Goal: Task Accomplishment & Management: Use online tool/utility

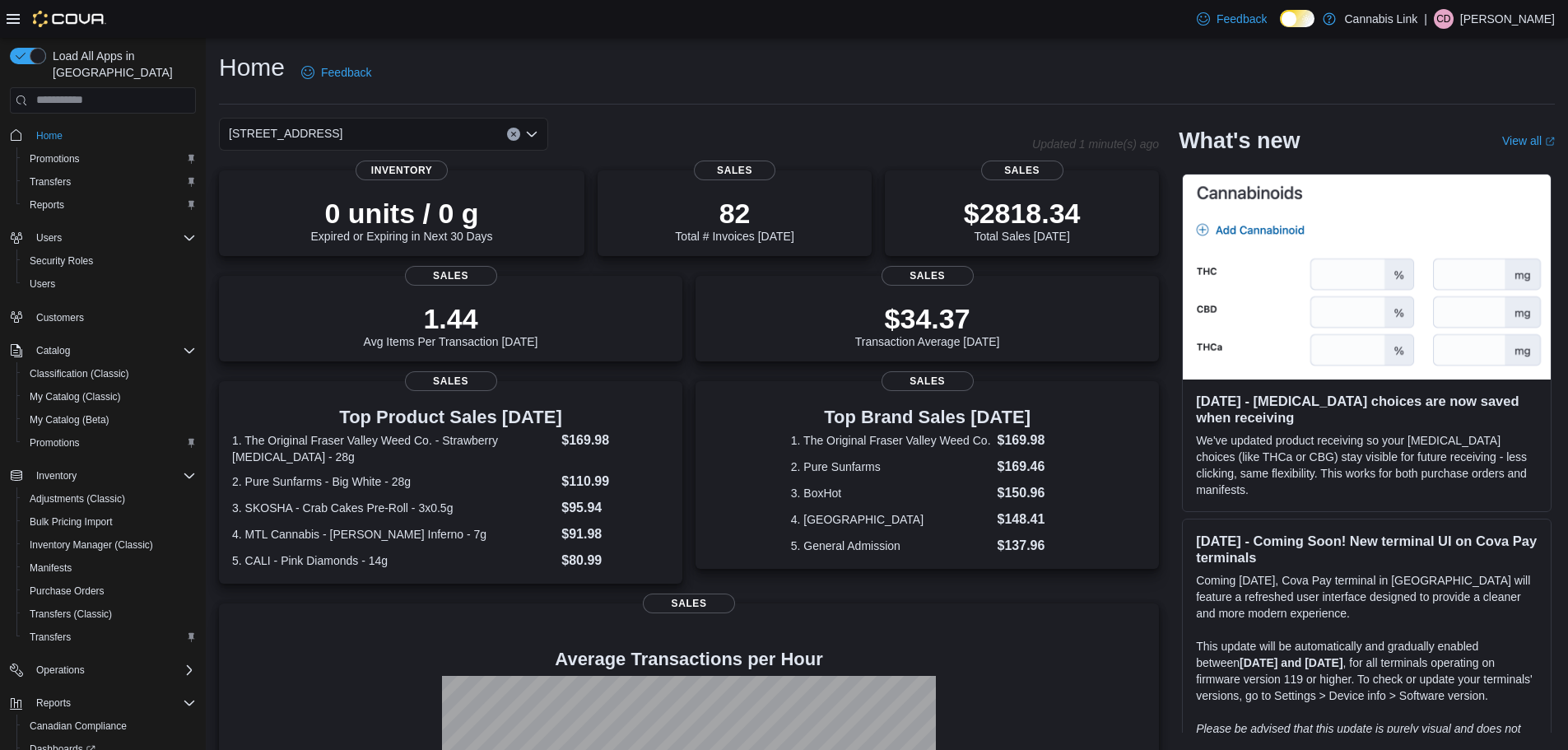
click at [528, 138] on icon "Open list of options" at bounding box center [531, 134] width 13 height 13
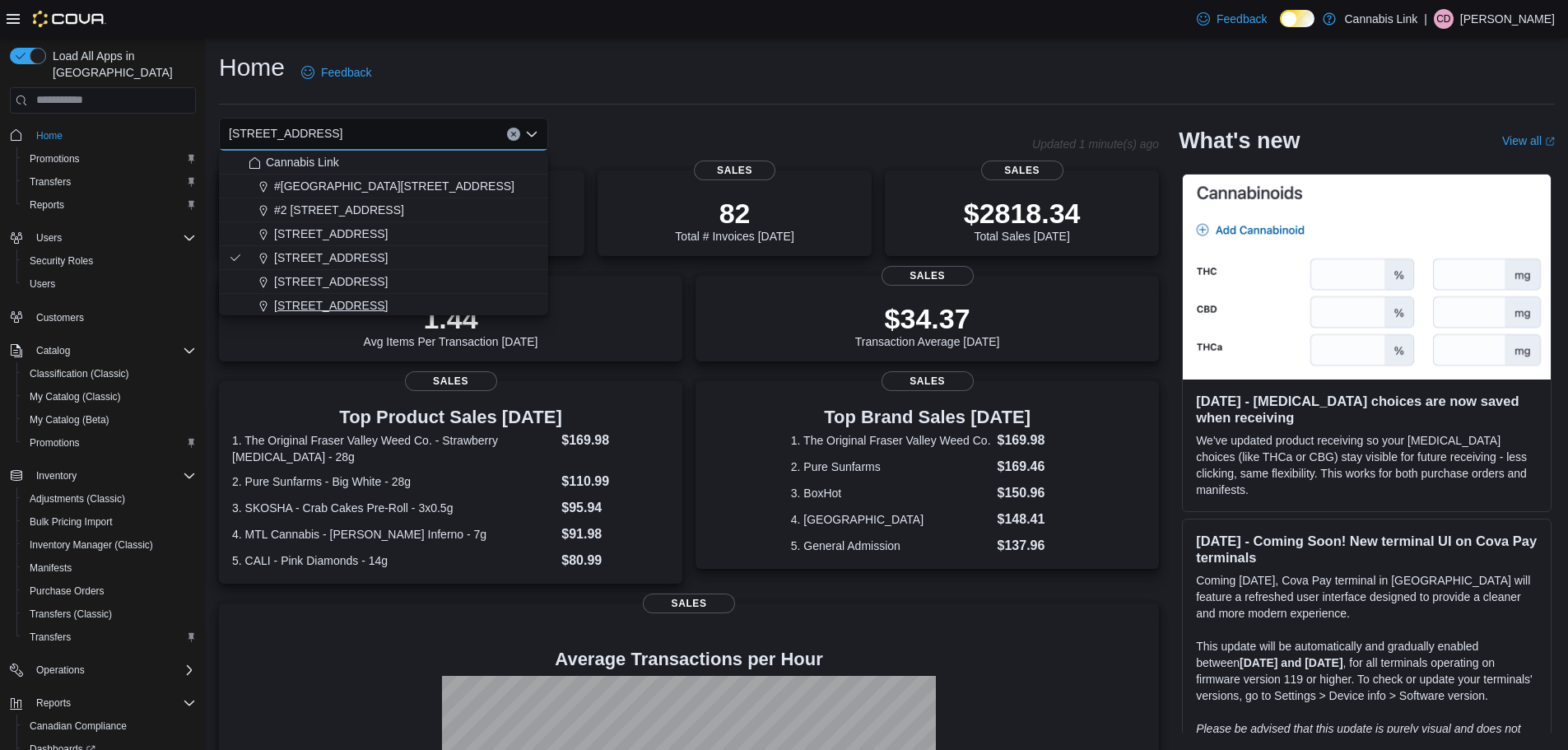
click at [461, 294] on button "[STREET_ADDRESS]" at bounding box center [383, 305] width 329 height 24
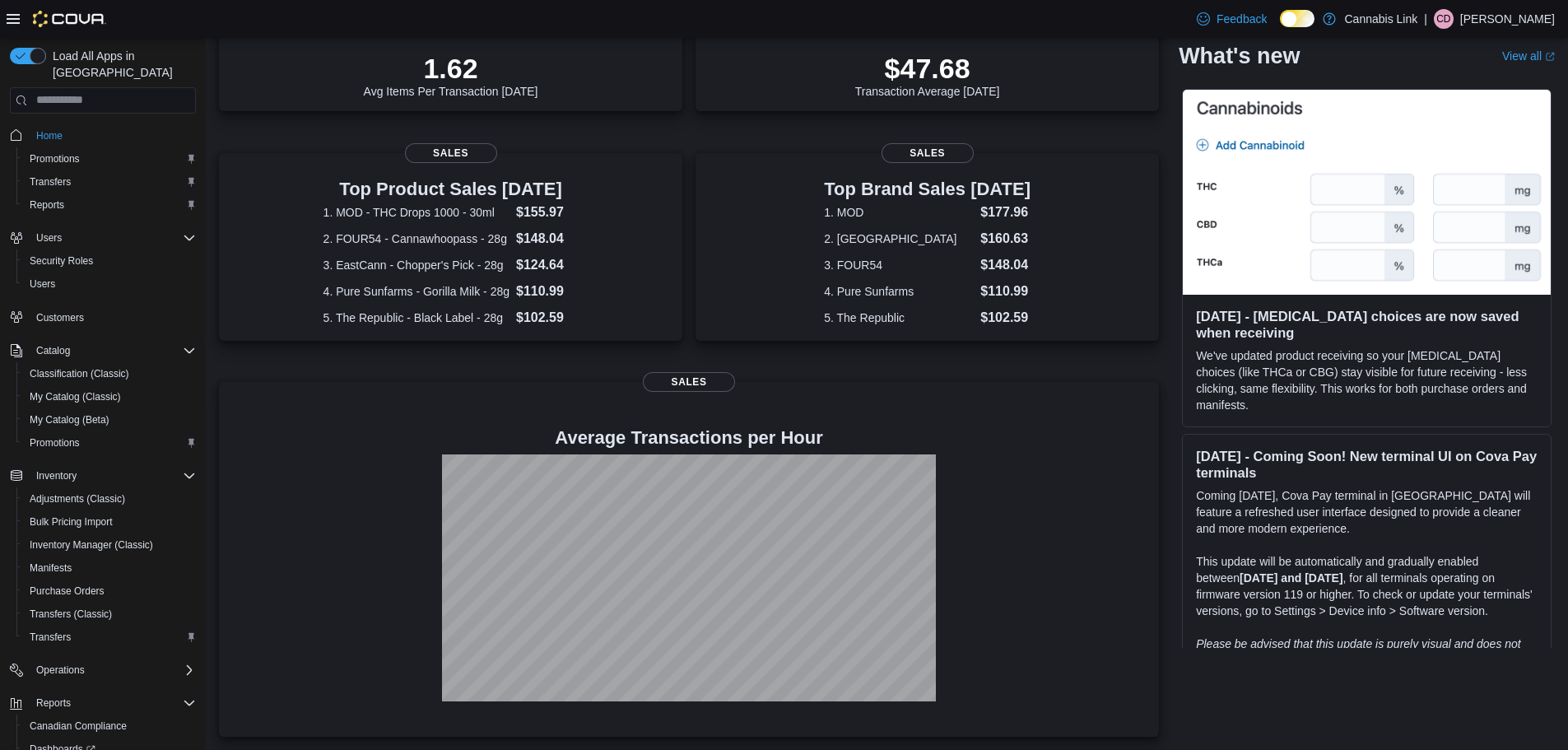
scroll to position [25, 0]
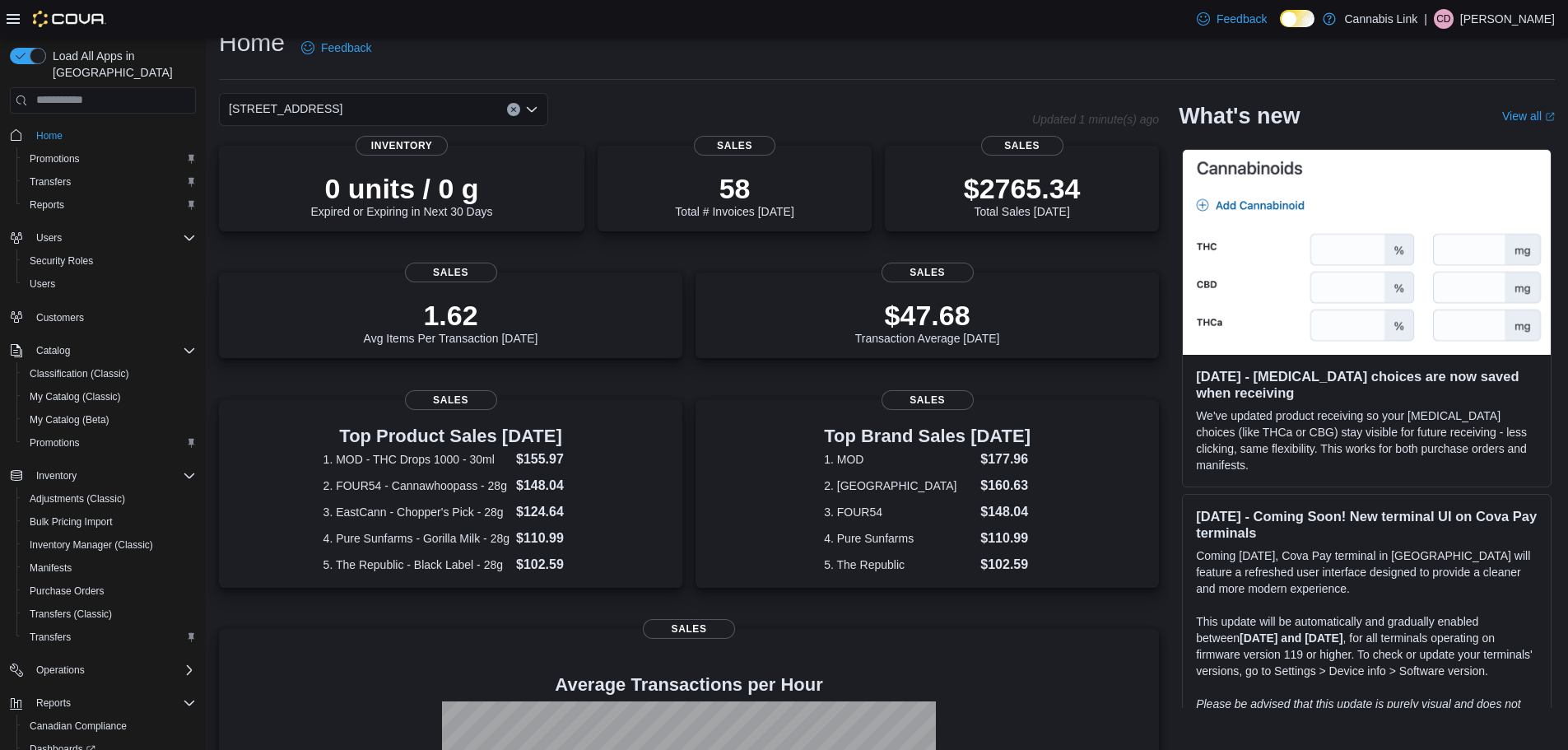
click at [539, 113] on div "[STREET_ADDRESS] Selected. [STREET_ADDRESS] W. Press Backspace to delete [STREE…" at bounding box center [383, 109] width 329 height 33
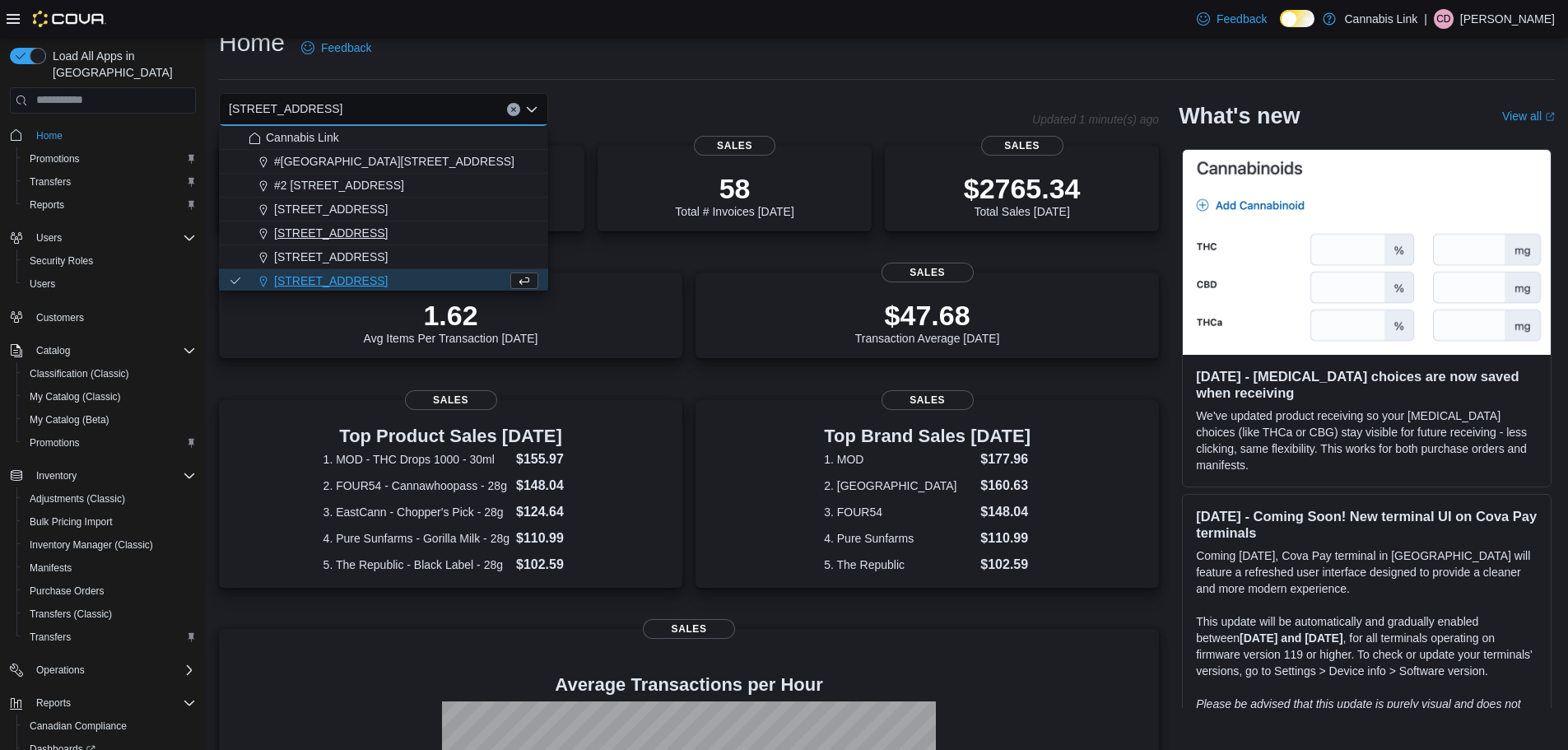
click at [458, 227] on div "[STREET_ADDRESS]" at bounding box center [393, 233] width 290 height 17
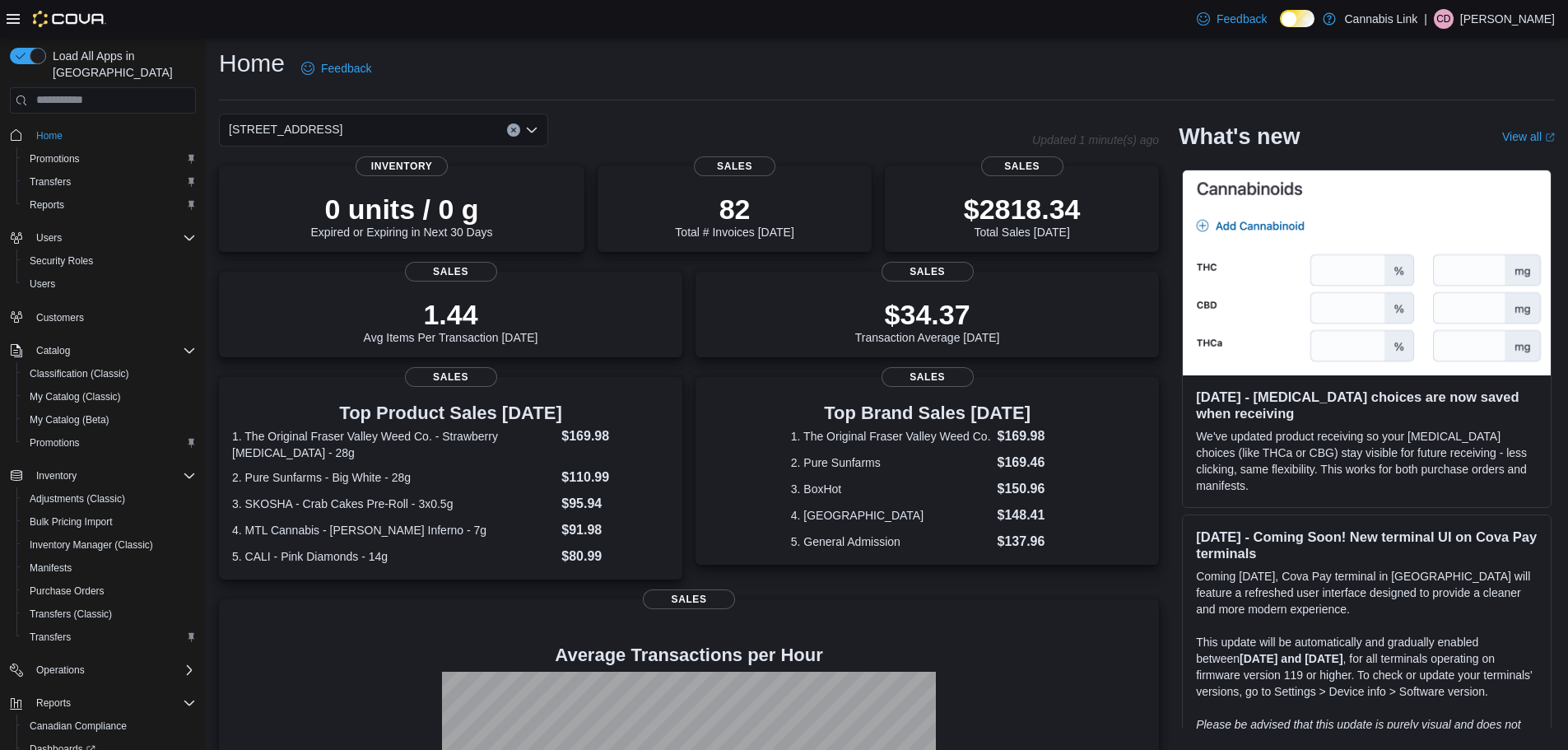
scroll to position [0, 0]
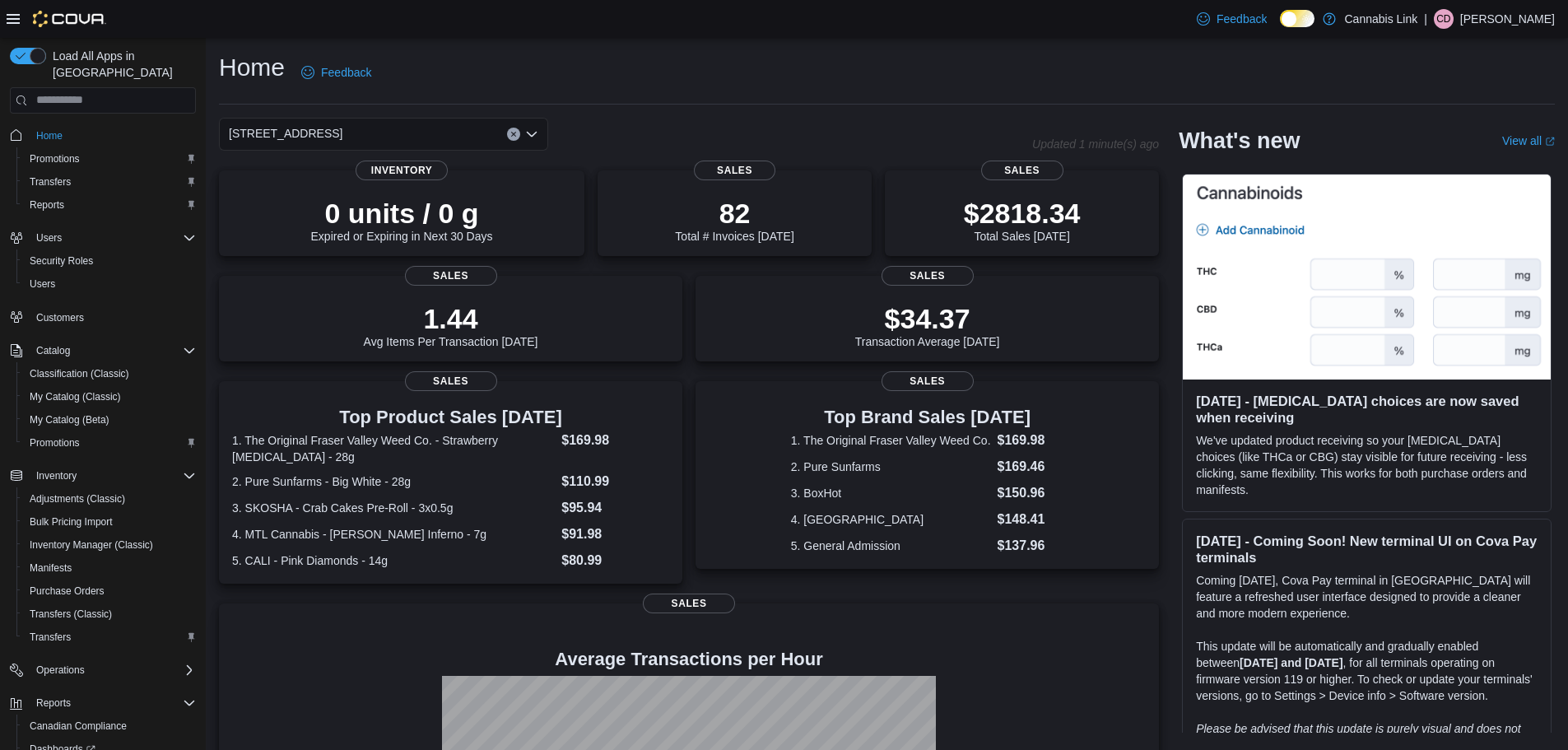
click at [525, 124] on div "[STREET_ADDRESS]" at bounding box center [383, 134] width 329 height 33
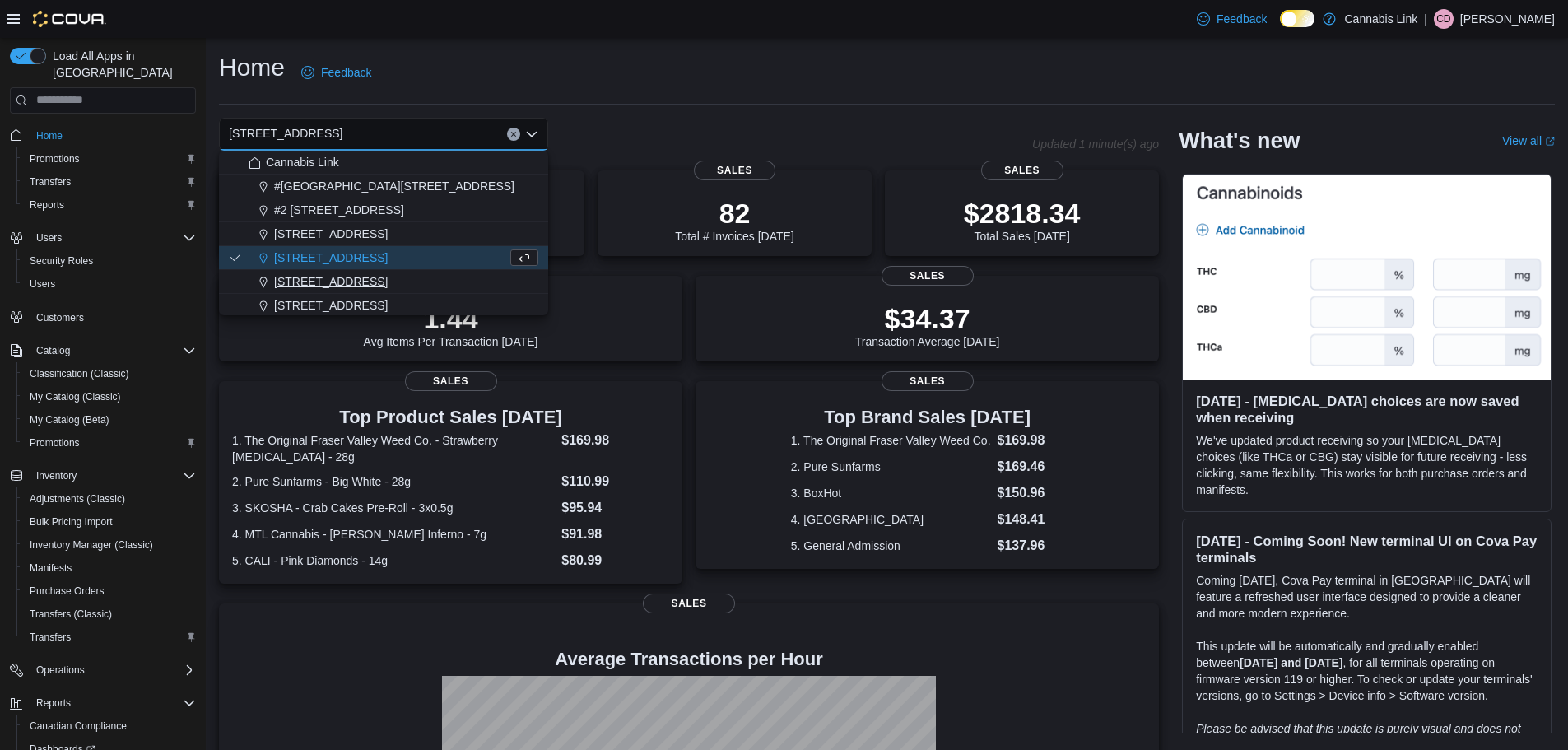
click at [475, 282] on div "[STREET_ADDRESS]" at bounding box center [393, 281] width 290 height 17
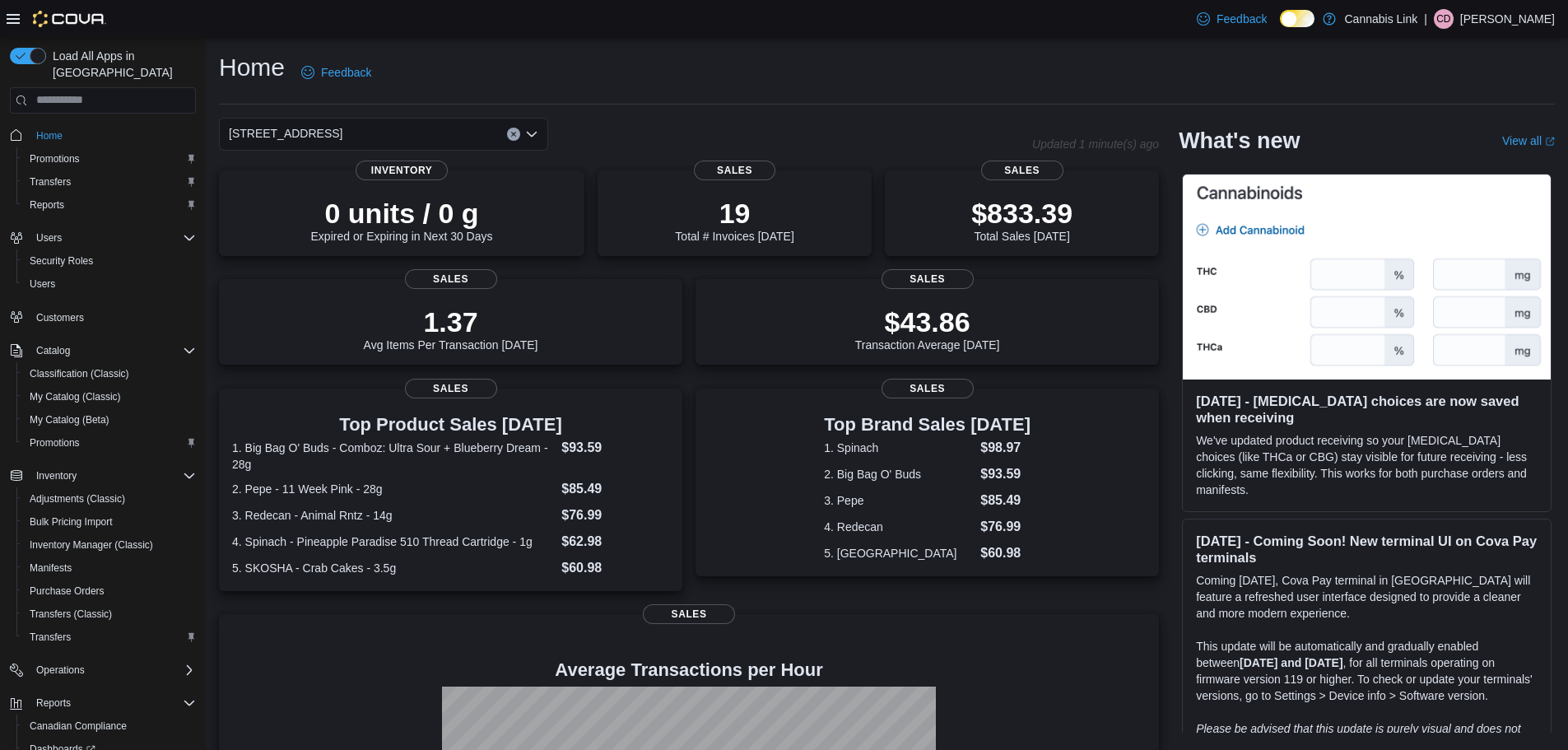
click at [542, 142] on div "[STREET_ADDRESS] Selected. [STREET_ADDRESS]. Press Backspace to delete [STREET_…" at bounding box center [383, 134] width 329 height 33
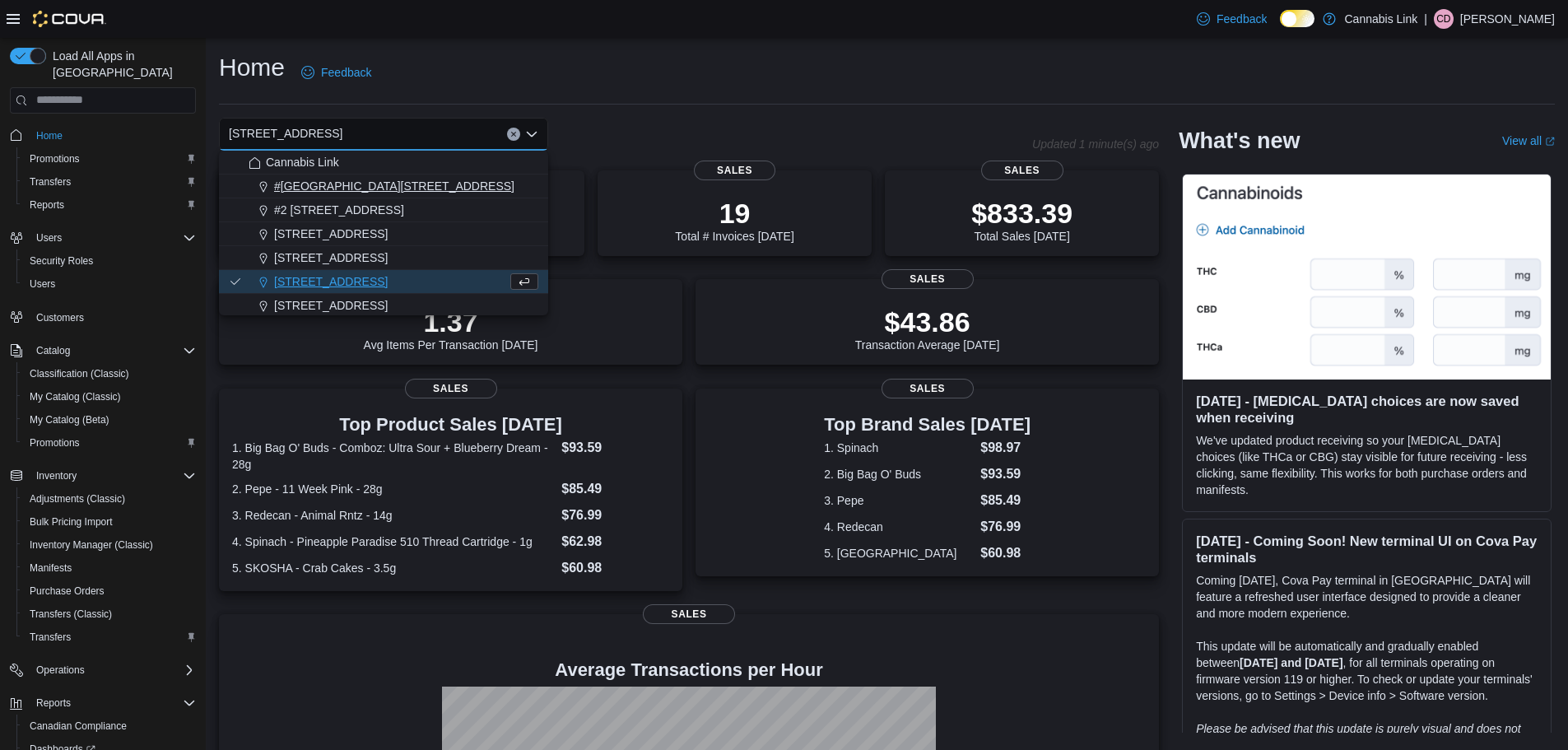
click at [516, 175] on button "#[GEOGRAPHIC_DATA][STREET_ADDRESS]" at bounding box center [383, 186] width 329 height 24
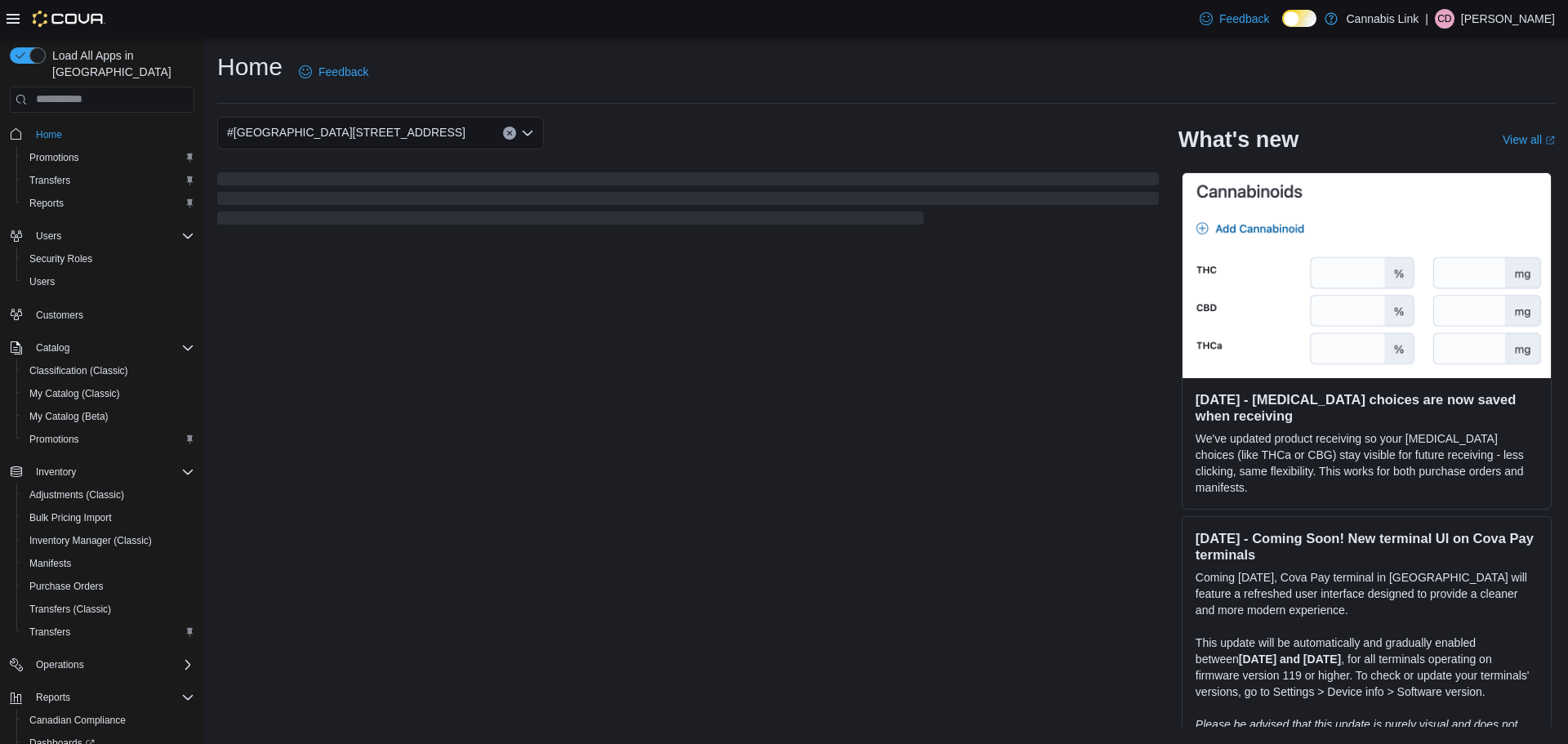
click at [532, 134] on icon "Open list of options" at bounding box center [527, 133] width 13 height 13
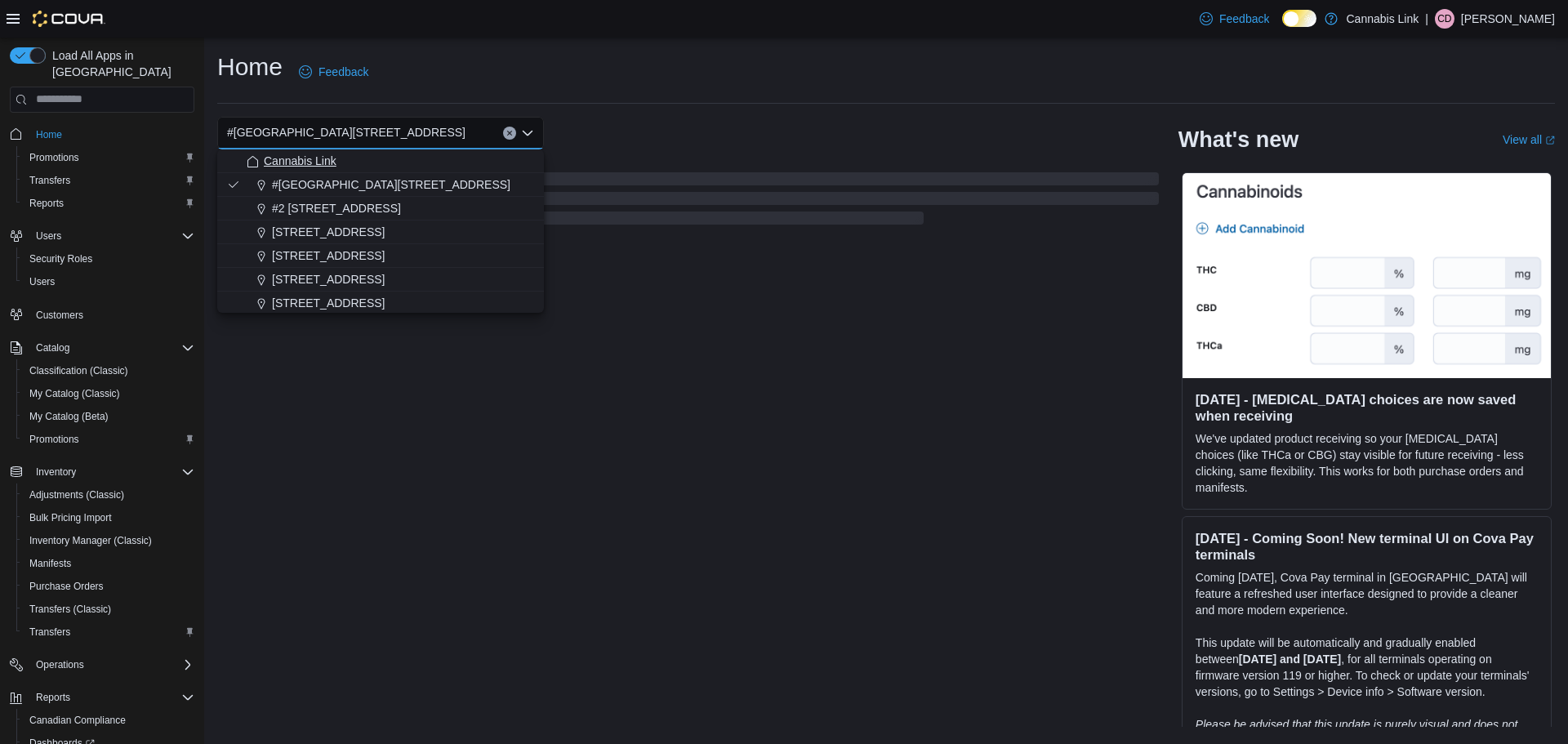
click at [511, 166] on div "Cannabis Link" at bounding box center [390, 161] width 287 height 16
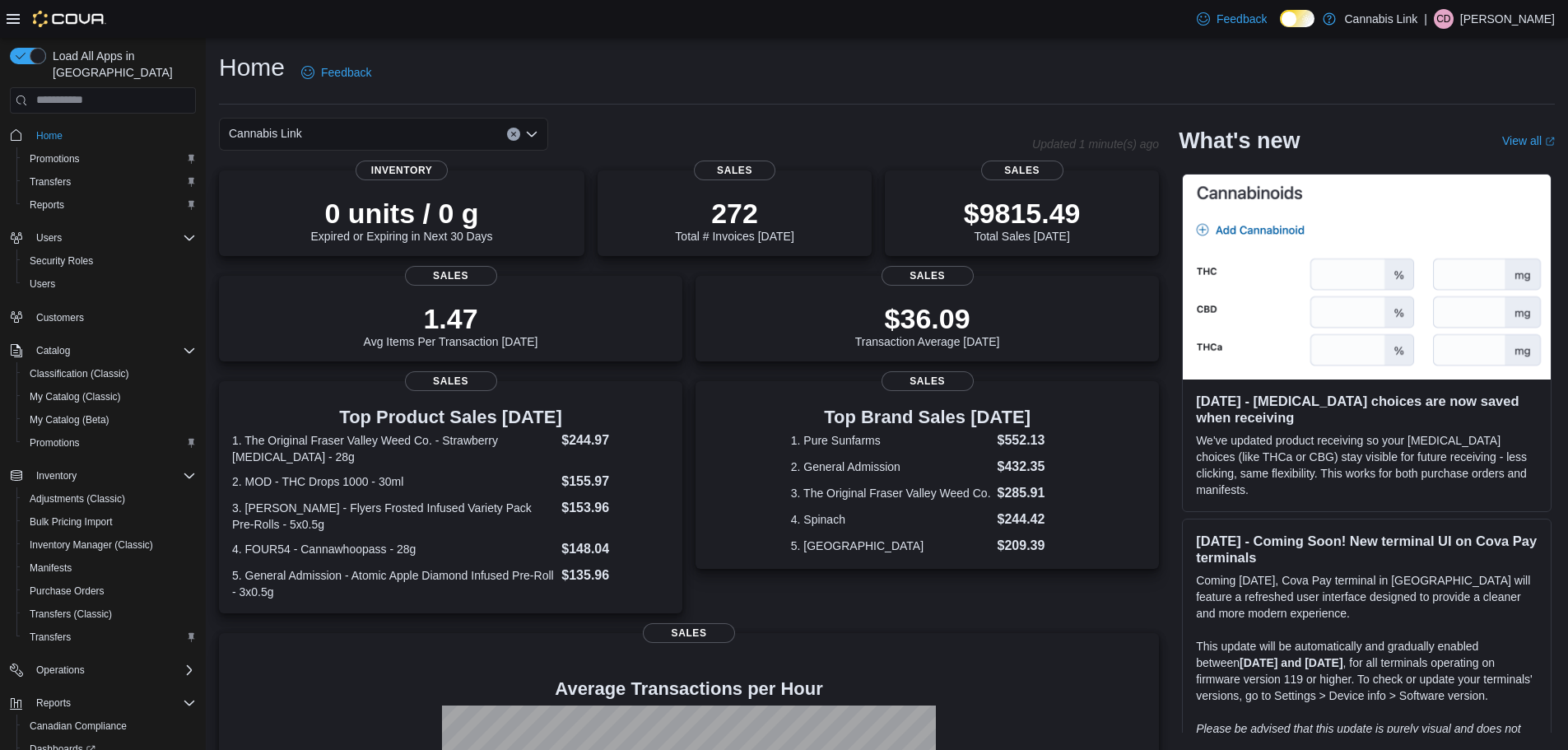
click at [539, 135] on div "Cannabis Link Combo box. Selected. Cannabis Link. Press Backspace to delete Can…" at bounding box center [383, 134] width 329 height 33
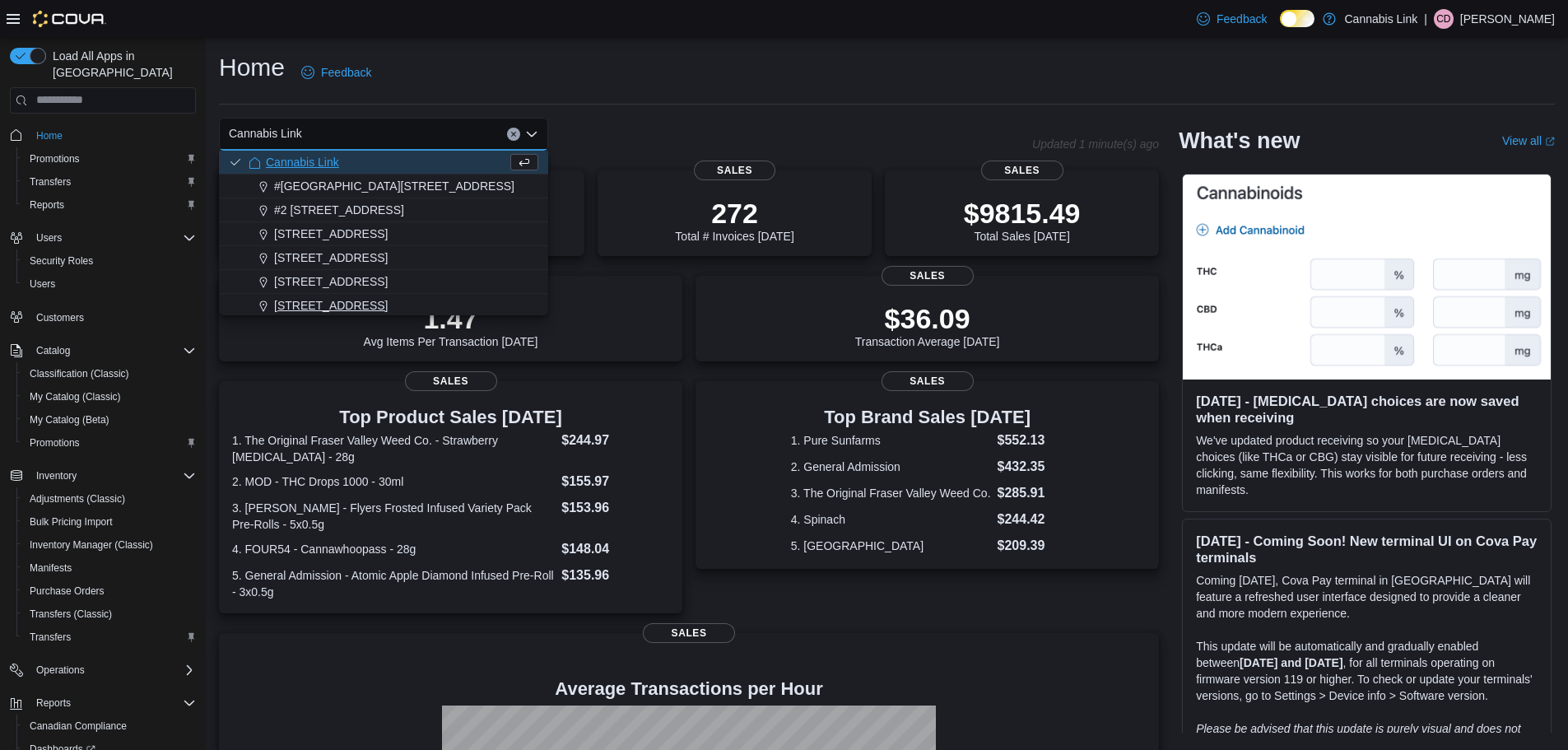
click at [514, 306] on div "[STREET_ADDRESS]" at bounding box center [393, 305] width 290 height 17
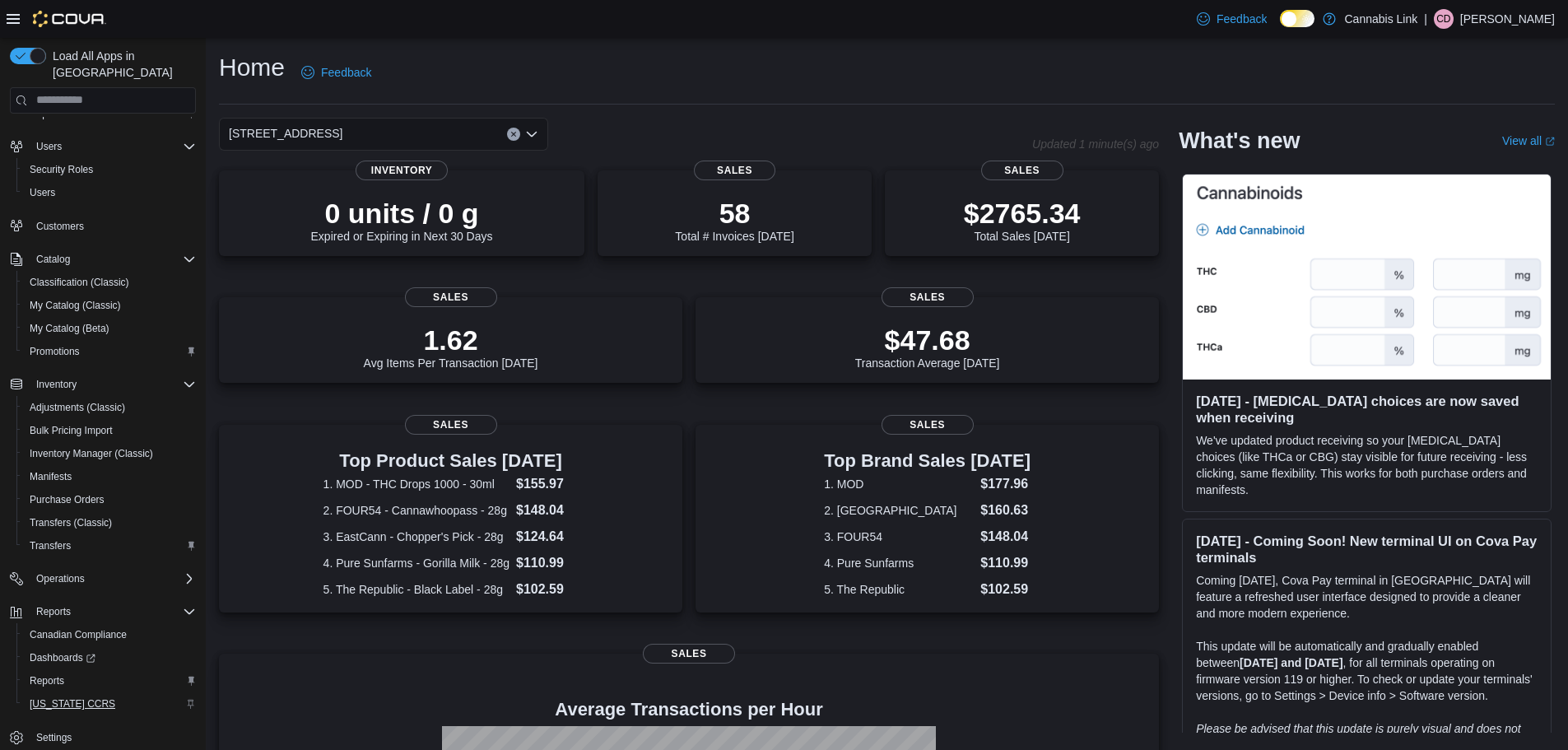
scroll to position [99, 0]
click at [944, 70] on div "Home Feedback" at bounding box center [886, 73] width 1335 height 43
click at [336, 466] on h3 "Top Product Sales [DATE]" at bounding box center [451, 459] width 255 height 20
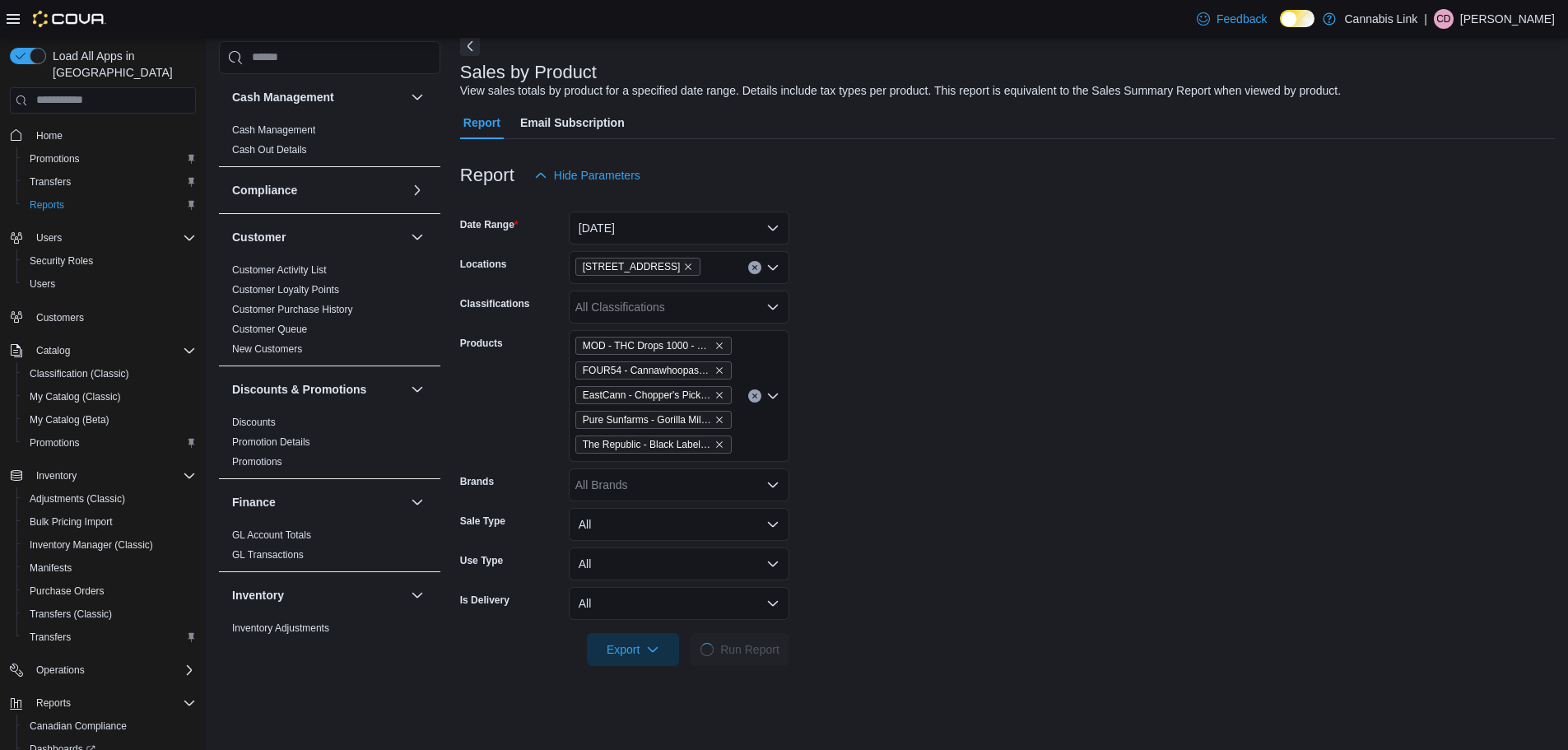
scroll to position [82, 0]
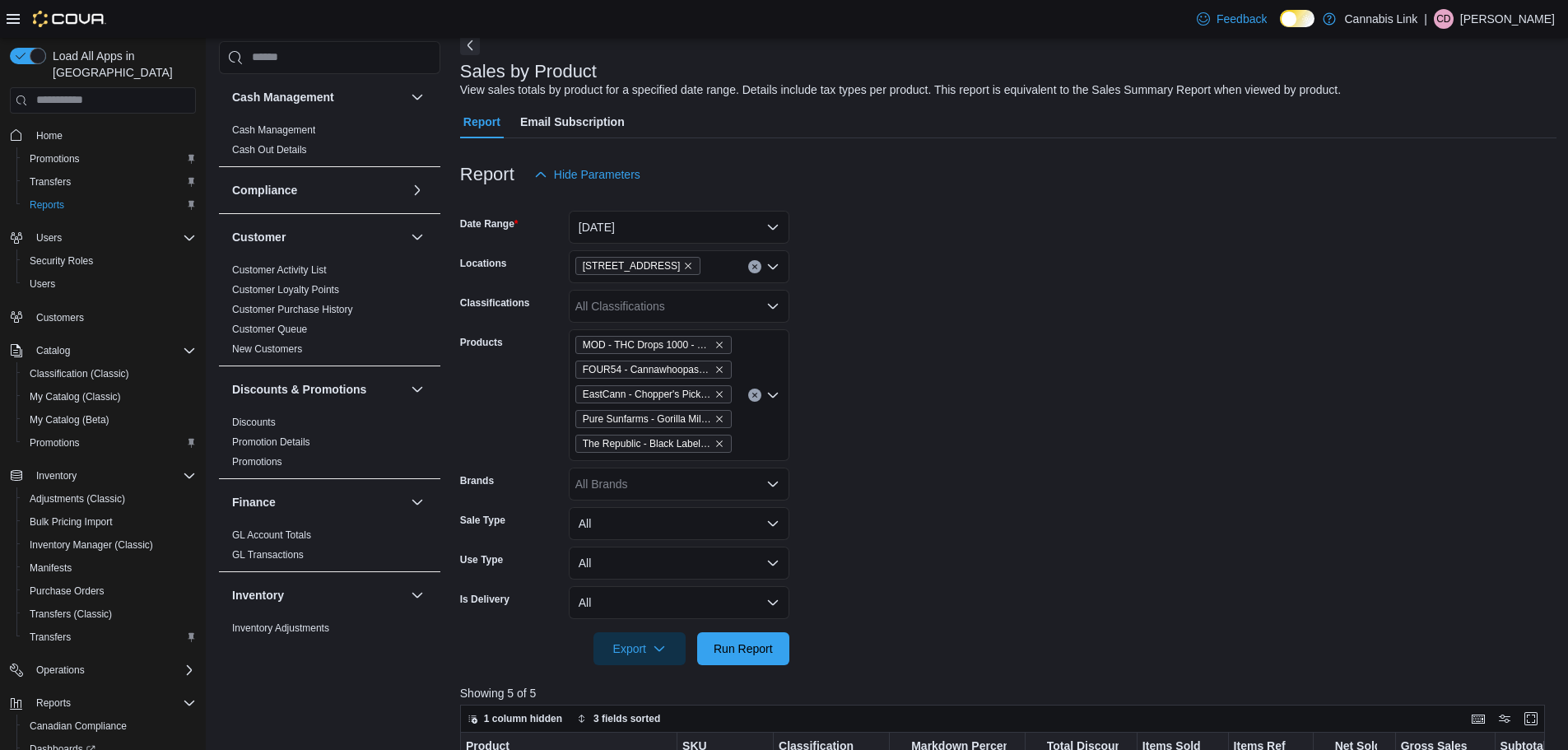
click at [748, 404] on div "MOD - THC Drops 1000 - 30ml FOUR54 - Cannawhoopass - 28g EastCann - Chopper's P…" at bounding box center [679, 395] width 220 height 132
click at [756, 398] on button "Clear input" at bounding box center [755, 395] width 13 height 13
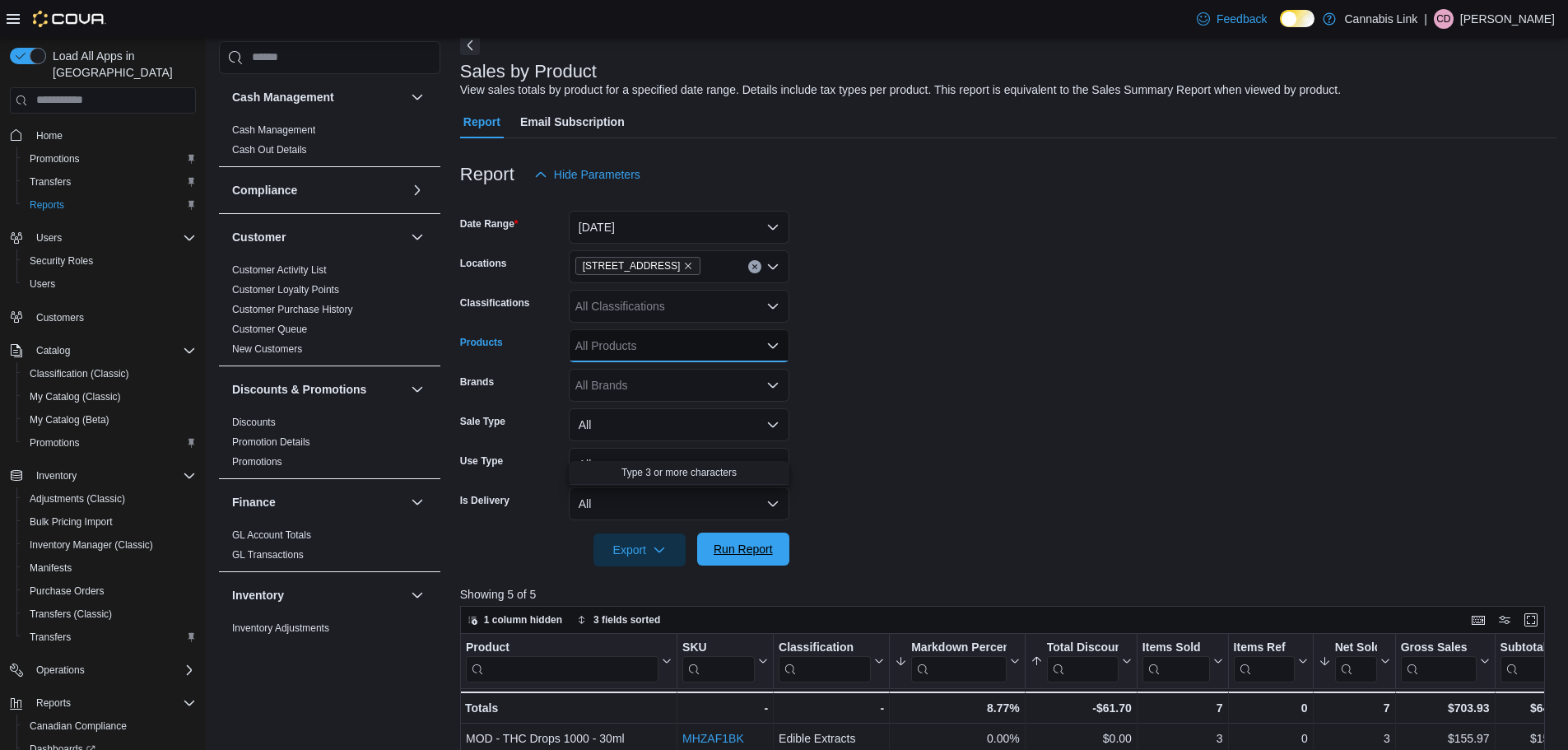
click at [750, 557] on span "Run Report" at bounding box center [743, 549] width 60 height 17
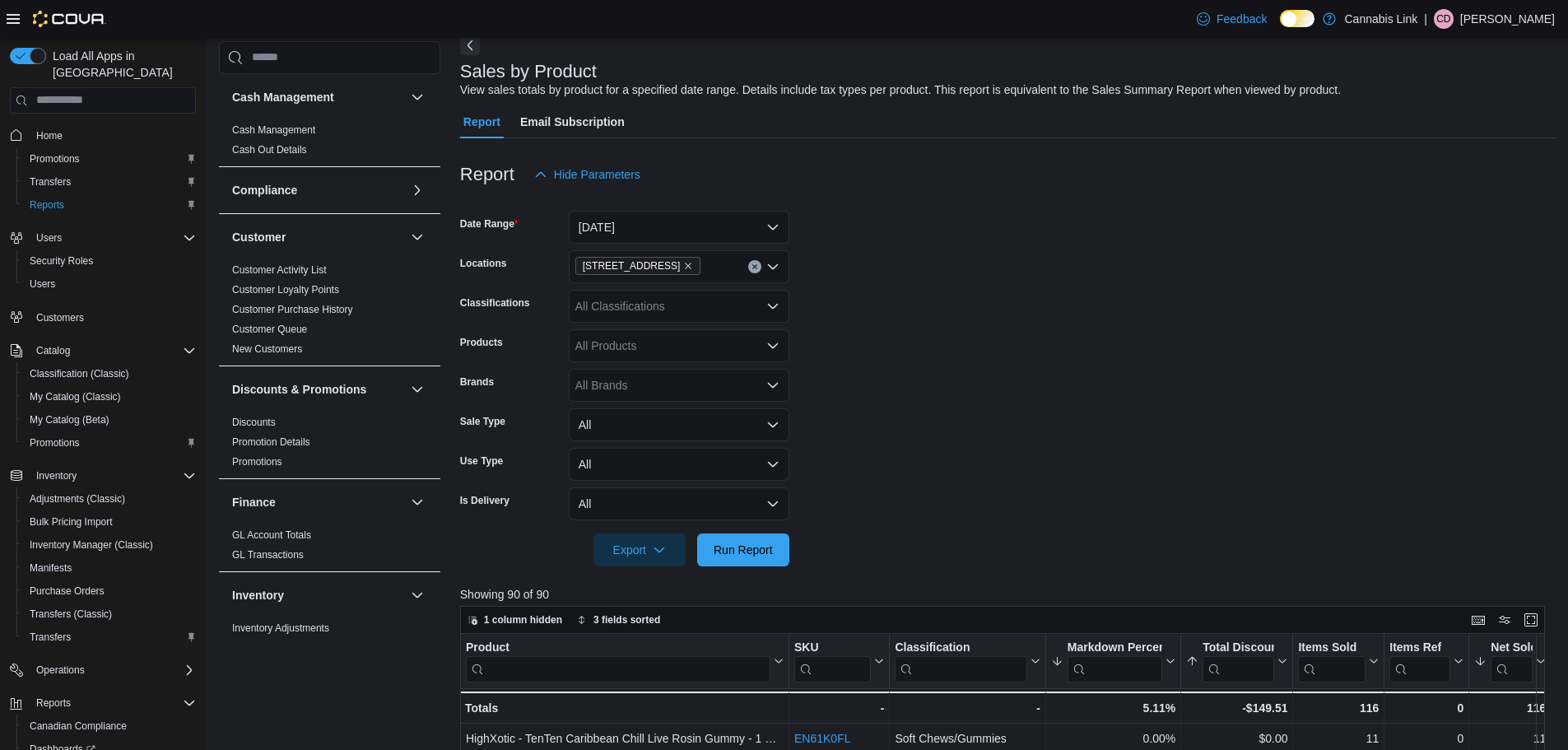
click at [924, 370] on form "Date Range Today Locations 509 Commissioners Rd W Classifications All Classific…" at bounding box center [1008, 378] width 1096 height 375
